Goal: Task Accomplishment & Management: Complete application form

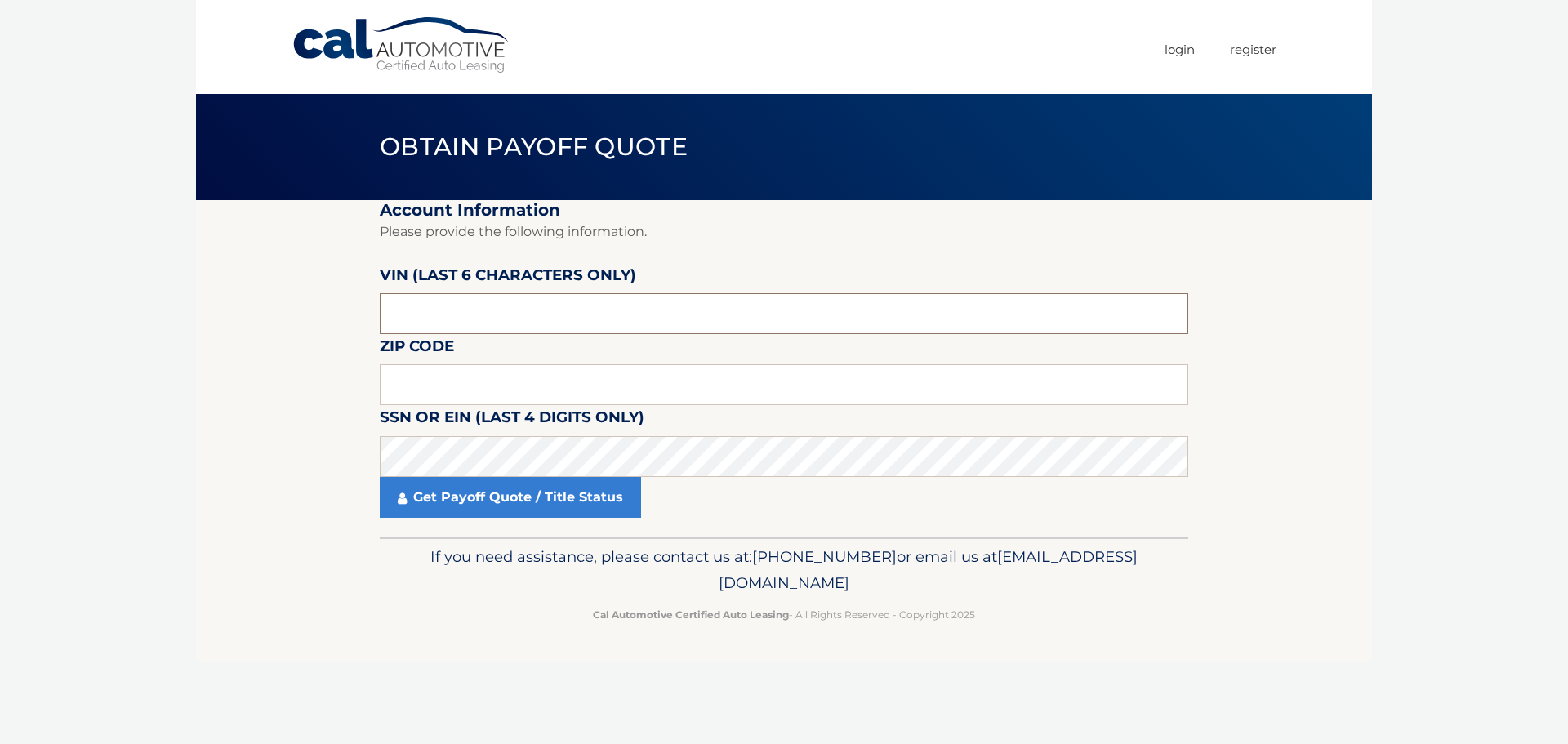
drag, startPoint x: 434, startPoint y: 314, endPoint x: 295, endPoint y: 301, distance: 139.6
click at [295, 301] on section "Account Information Please provide the following information. [PERSON_NAME] (la…" at bounding box center [784, 368] width 1176 height 337
drag, startPoint x: 360, startPoint y: 310, endPoint x: 314, endPoint y: 314, distance: 46.2
click at [314, 314] on section "Account Information Please provide the following information. [PERSON_NAME] (la…" at bounding box center [784, 368] width 1176 height 337
click at [414, 386] on input "text" at bounding box center [784, 384] width 809 height 41
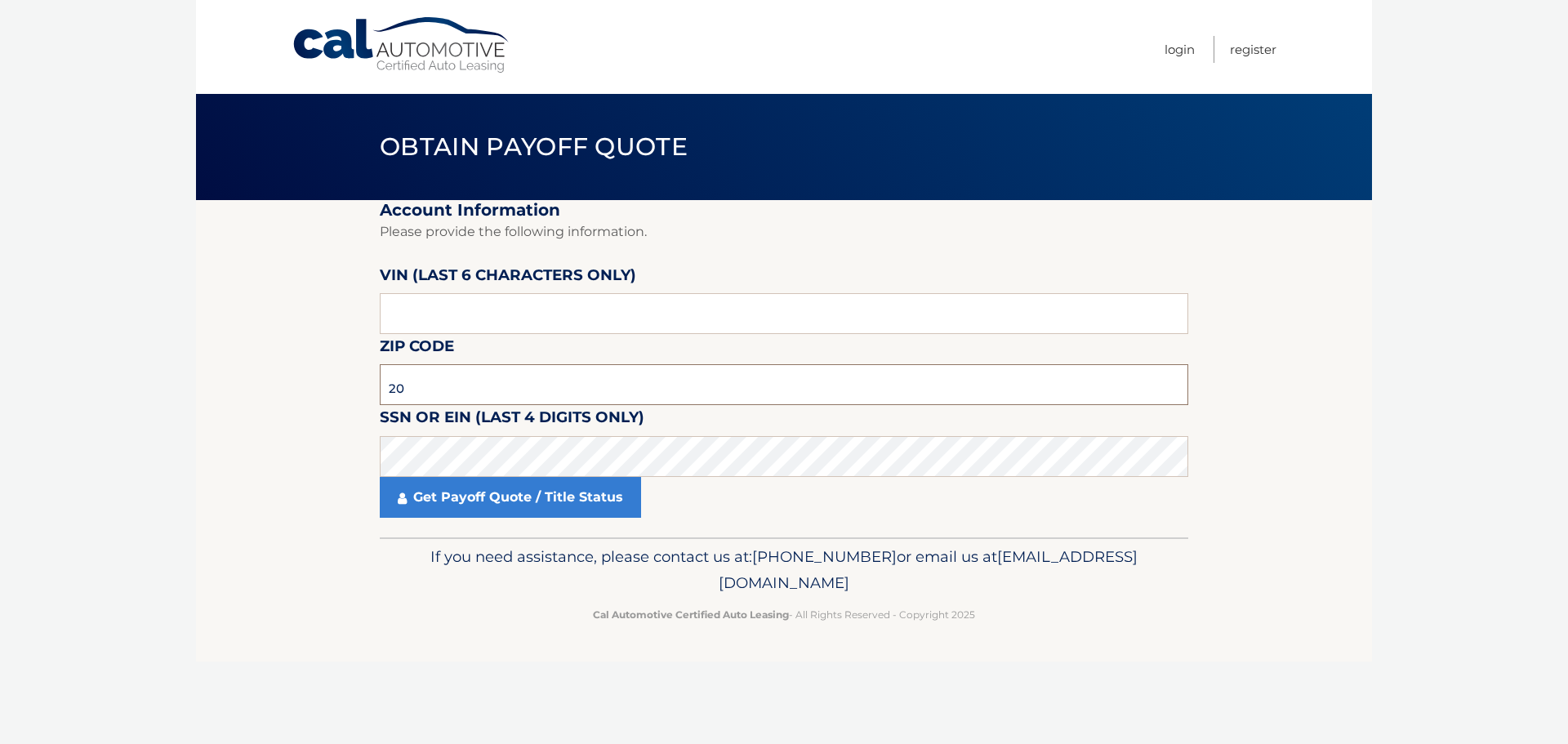
type input "2"
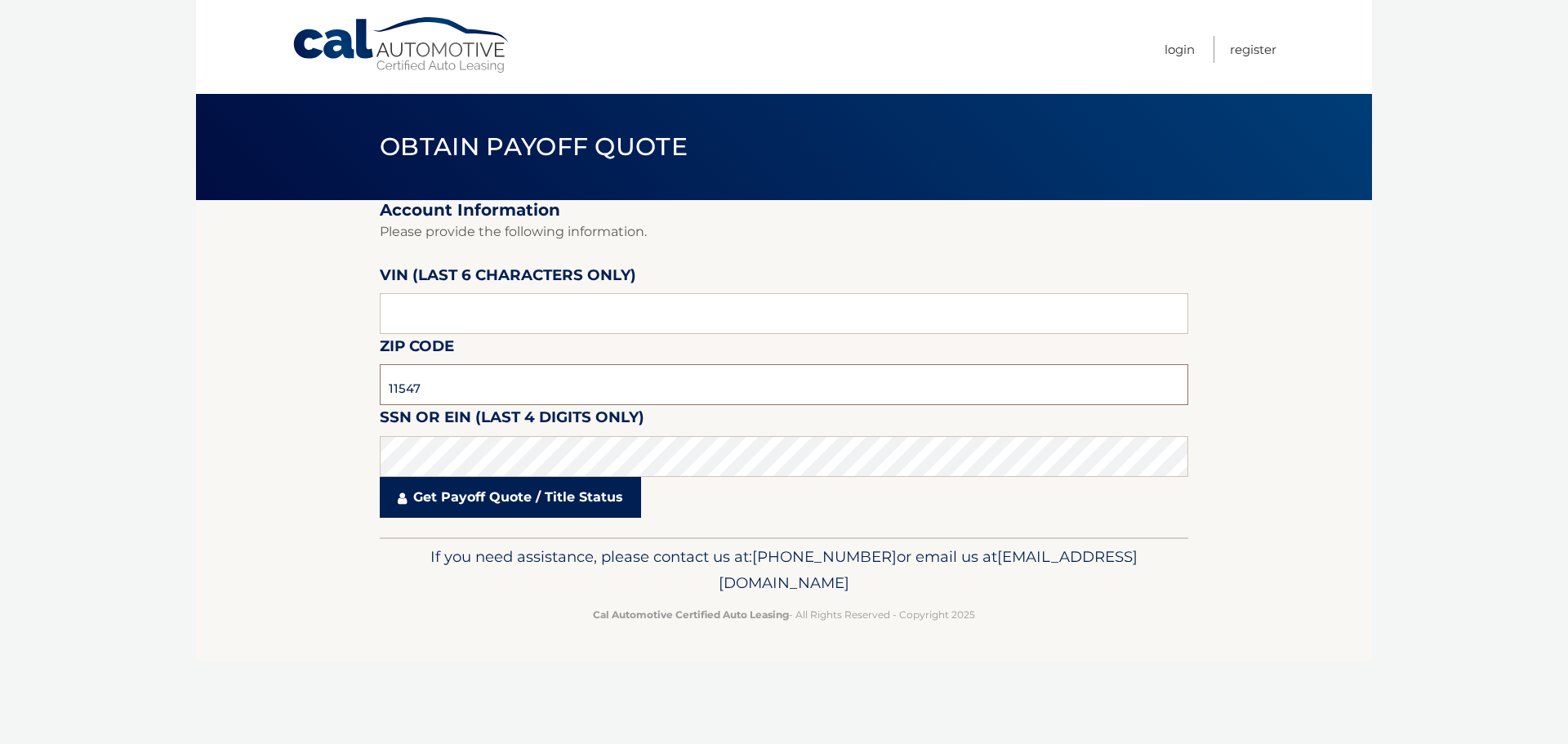
type input "11547"
drag, startPoint x: 525, startPoint y: 500, endPoint x: 488, endPoint y: 508, distance: 37.9
click at [525, 499] on link "Get Payoff Quote / Title Status" at bounding box center [510, 497] width 261 height 41
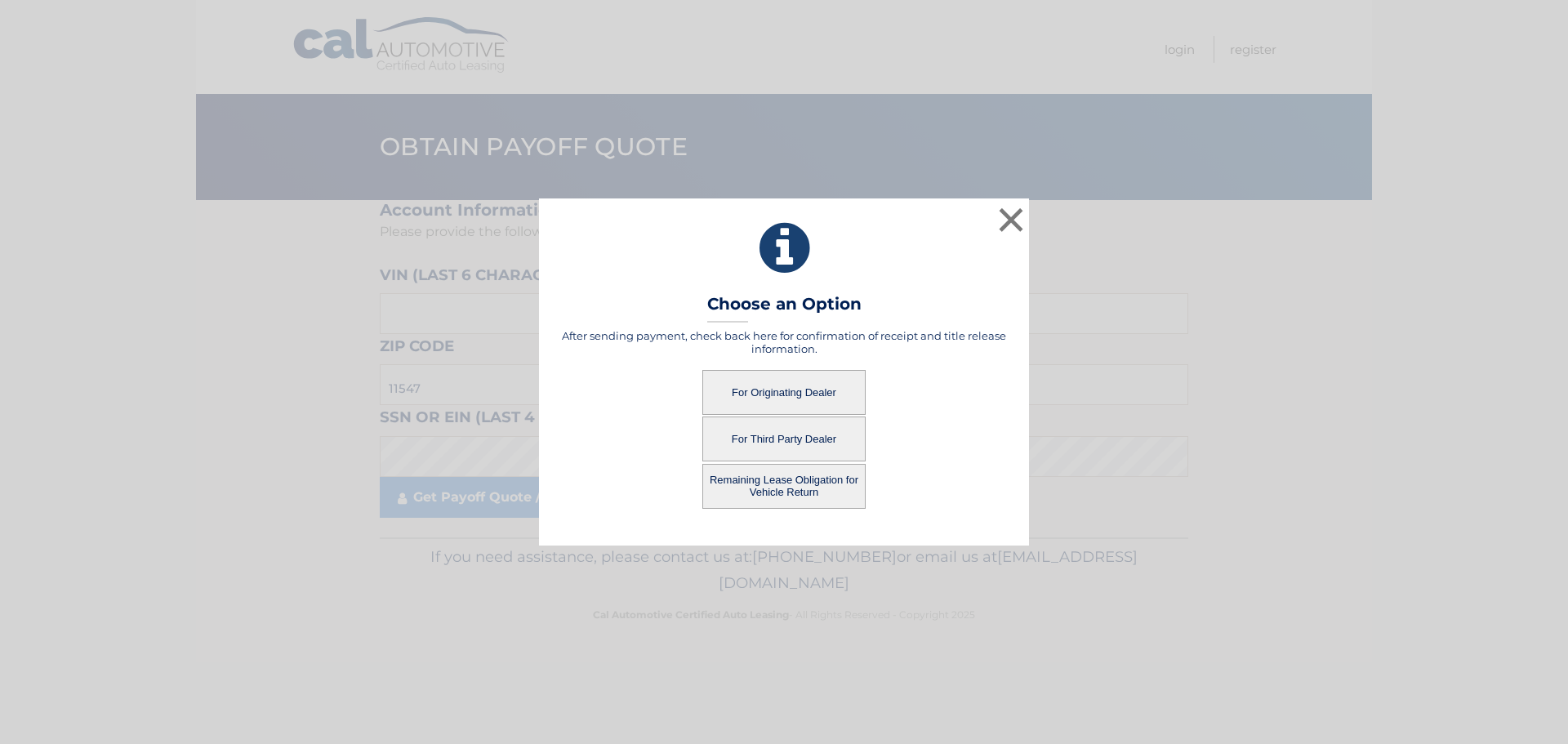
click at [796, 442] on button "For Third Party Dealer" at bounding box center [784, 438] width 163 height 45
click at [784, 398] on button "For Originating Dealer" at bounding box center [784, 392] width 163 height 45
